Goal: Task Accomplishment & Management: Manage account settings

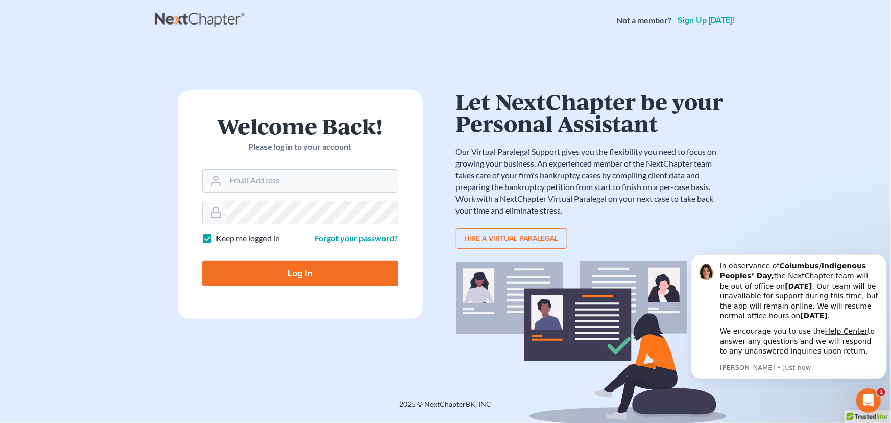
type input "[EMAIL_ADDRESS][DOMAIN_NAME][PERSON_NAME]"
click at [286, 272] on input "Log In" at bounding box center [300, 273] width 196 height 26
type input "Thinking..."
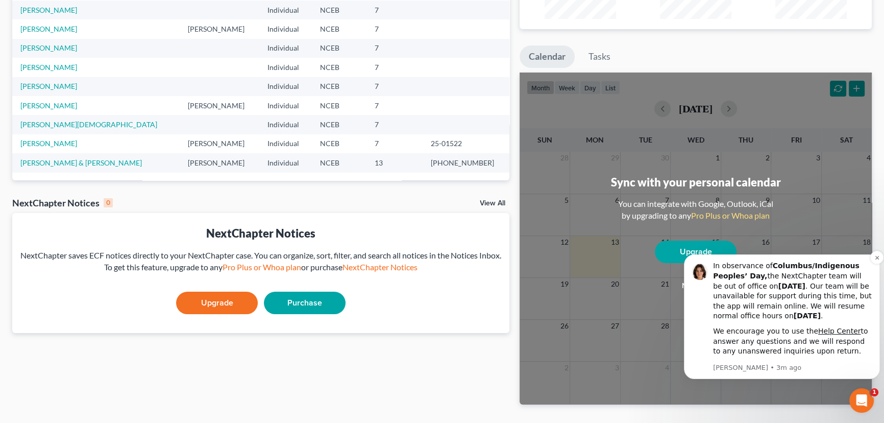
scroll to position [139, 0]
click at [876, 258] on icon "Dismiss notification" at bounding box center [877, 258] width 4 height 4
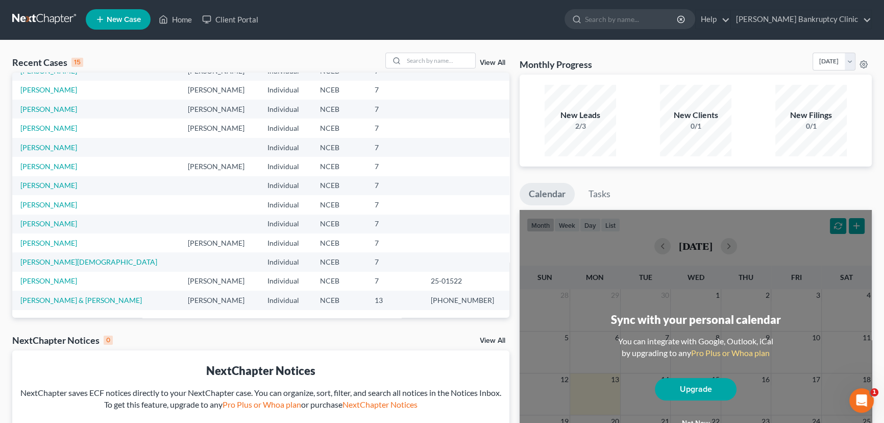
scroll to position [0, 0]
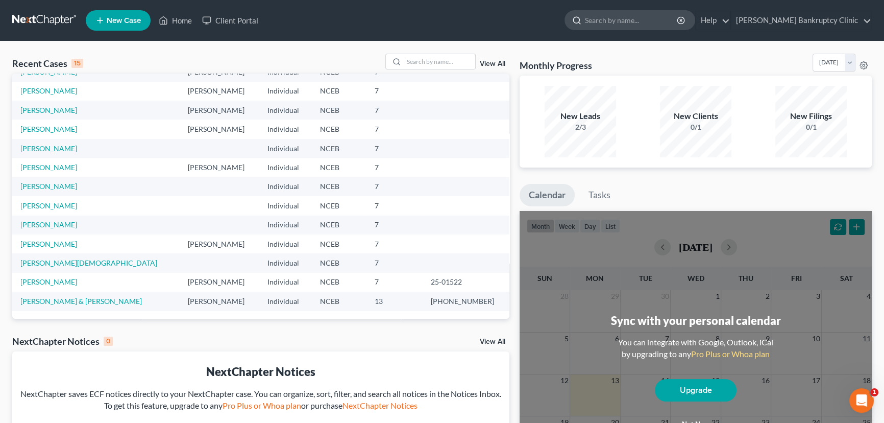
click at [664, 22] on input "search" at bounding box center [631, 20] width 93 height 19
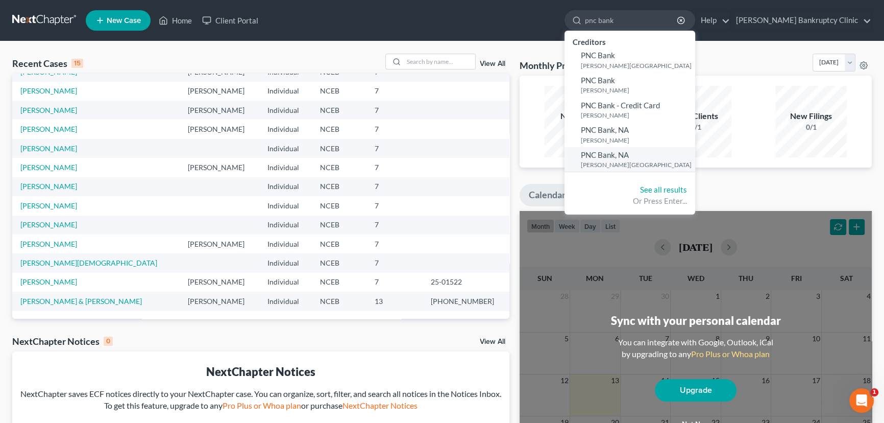
type input "pnc bank"
click at [629, 158] on span "PNC Bank, NA" at bounding box center [605, 154] width 48 height 9
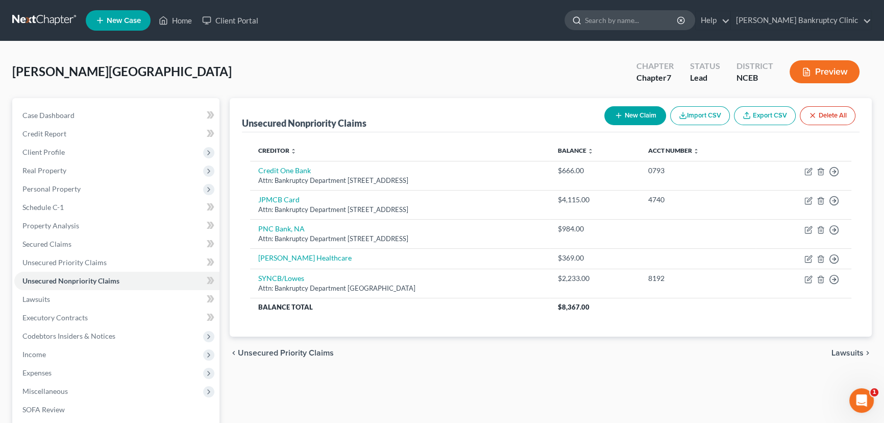
click at [657, 17] on input "search" at bounding box center [631, 20] width 93 height 19
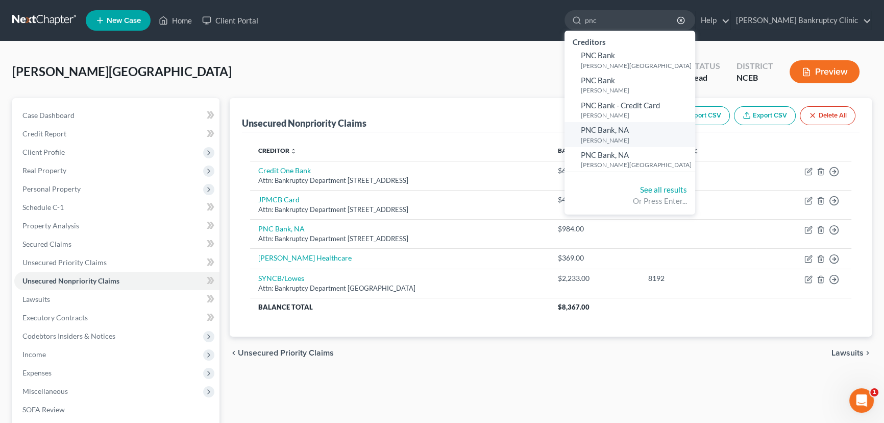
type input "pnc"
click at [629, 129] on span "PNC Bank, NA" at bounding box center [605, 129] width 48 height 9
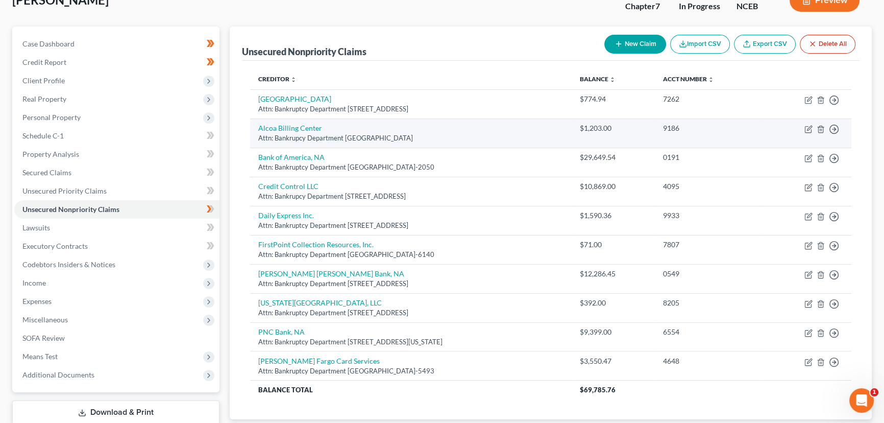
scroll to position [138, 0]
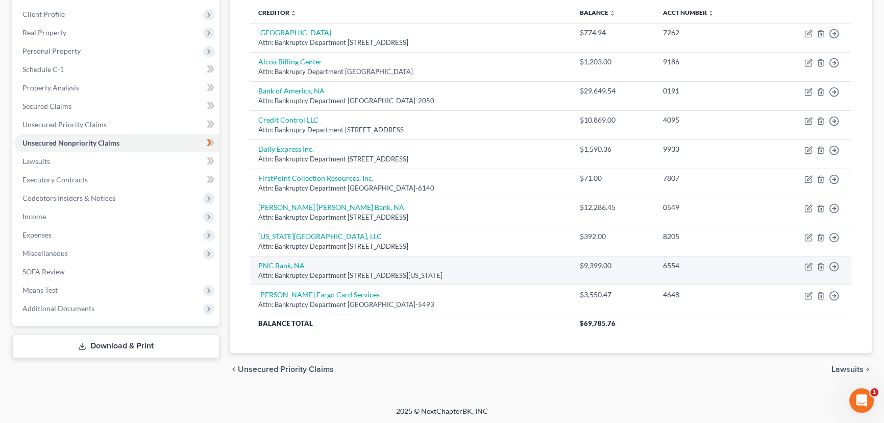
click at [522, 275] on div "Attn: Bankruptcy Department 222 Delaware Avenue, Wilmington, DE" at bounding box center [410, 276] width 305 height 10
click at [805, 265] on icon "button" at bounding box center [809, 266] width 8 height 8
select select "7"
select select "2"
select select "0"
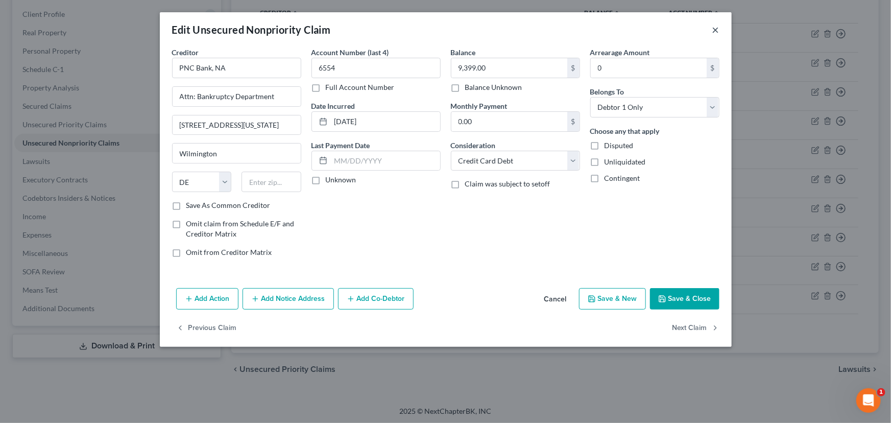
click at [713, 28] on button "×" at bounding box center [715, 29] width 7 height 12
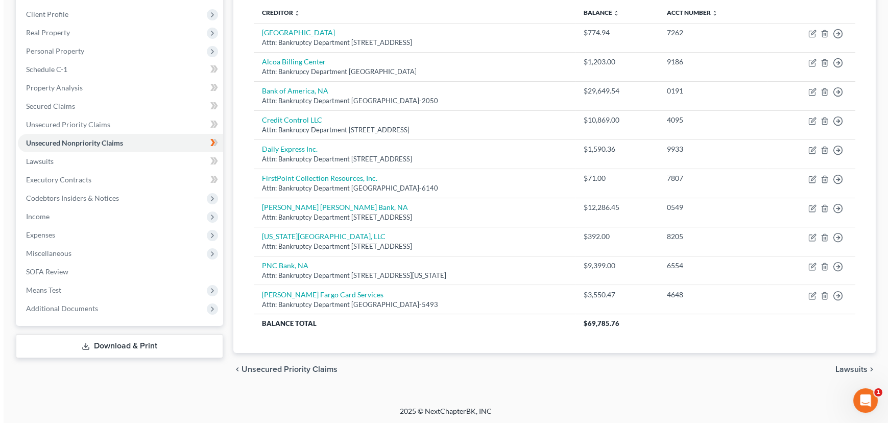
scroll to position [0, 0]
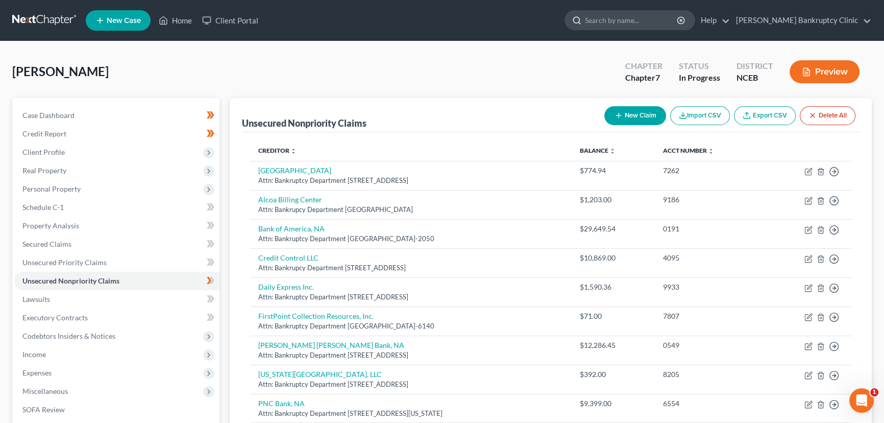
click at [646, 13] on input "search" at bounding box center [631, 20] width 93 height 19
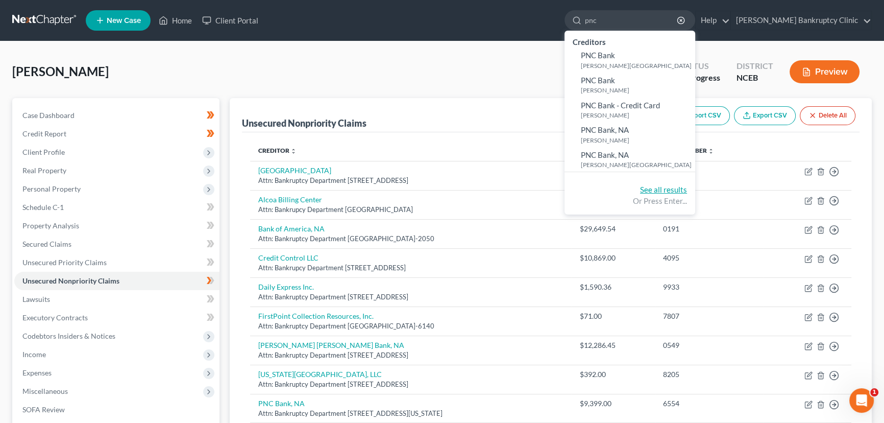
type input "pnc"
click at [687, 190] on link "See all results" at bounding box center [663, 189] width 47 height 9
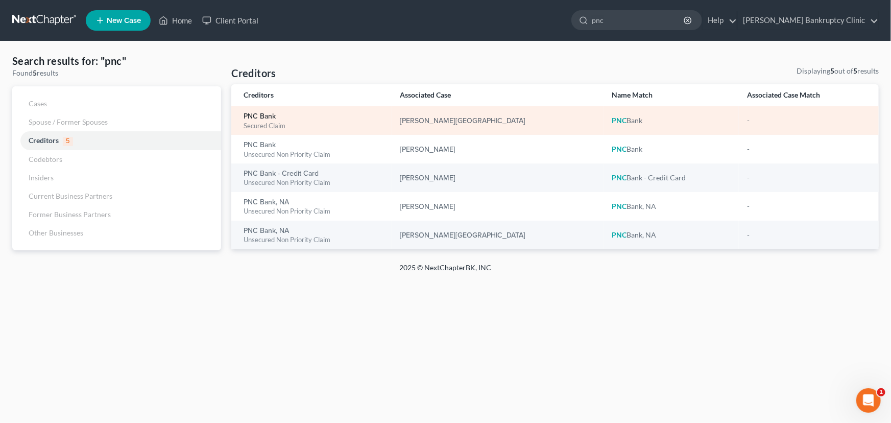
click at [265, 117] on link "PNC Bank" at bounding box center [260, 116] width 32 height 7
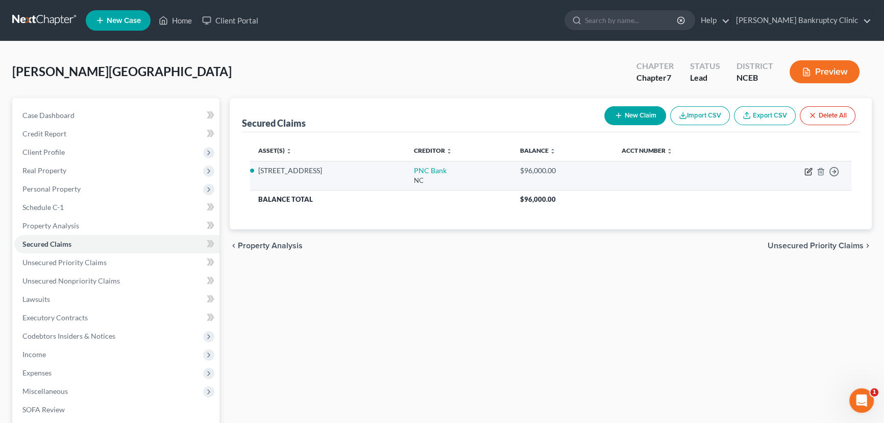
click at [810, 171] on icon "button" at bounding box center [809, 171] width 8 height 8
select select "28"
select select "0"
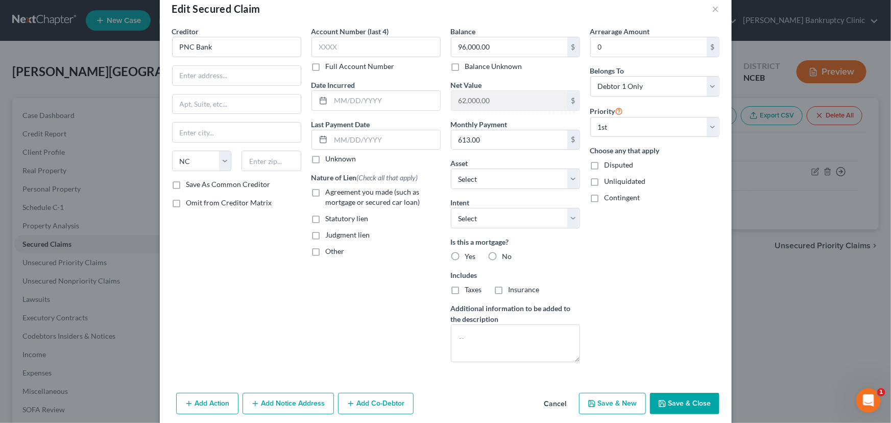
scroll to position [40, 0]
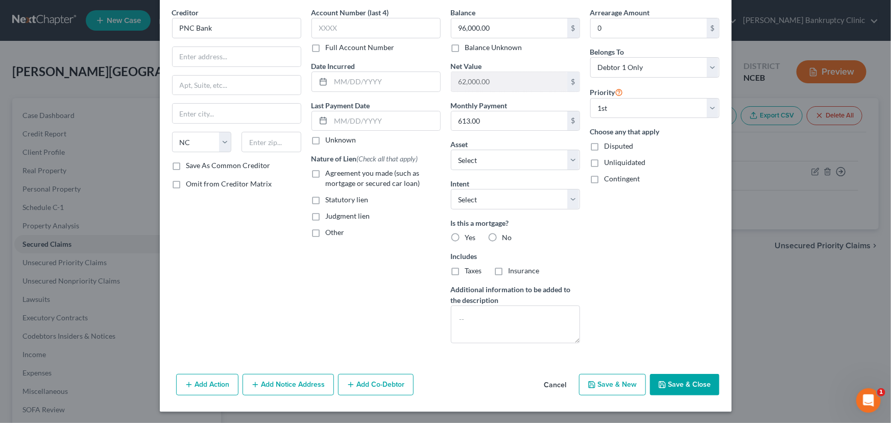
click at [552, 386] on button "Cancel" at bounding box center [555, 385] width 39 height 20
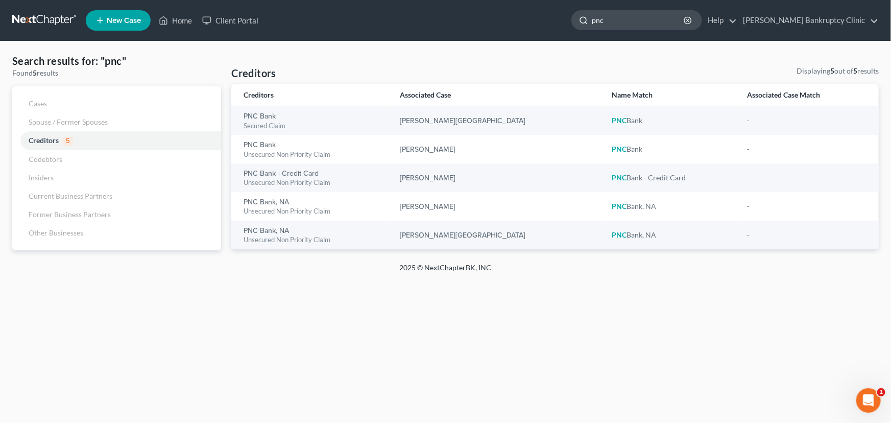
click at [655, 19] on input "pnc" at bounding box center [638, 20] width 93 height 19
type input "p"
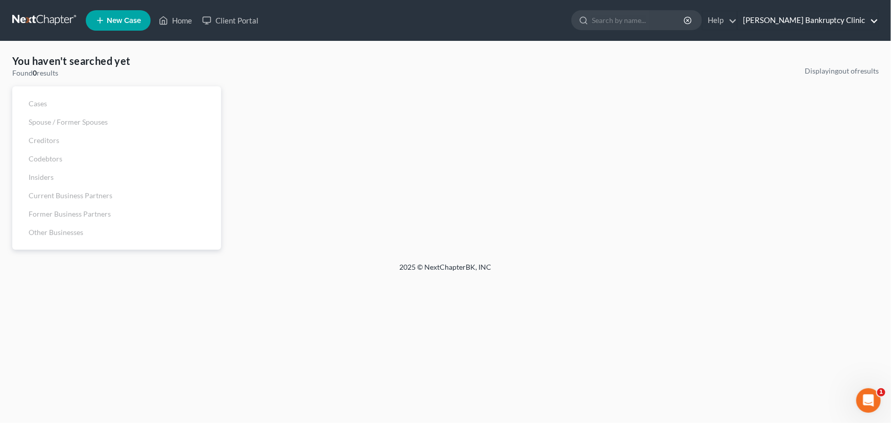
click at [876, 23] on link "Stubbs Bankruptcy Clinic" at bounding box center [808, 20] width 140 height 18
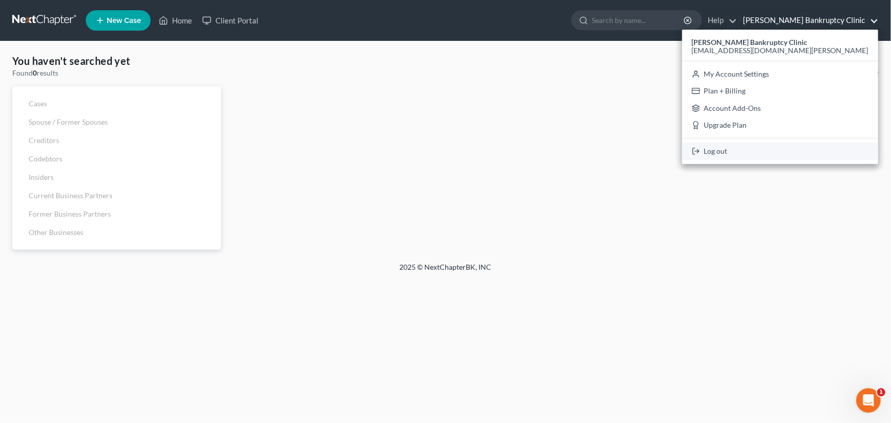
click at [787, 149] on link "Log out" at bounding box center [780, 150] width 196 height 17
